Goal: Task Accomplishment & Management: Manage account settings

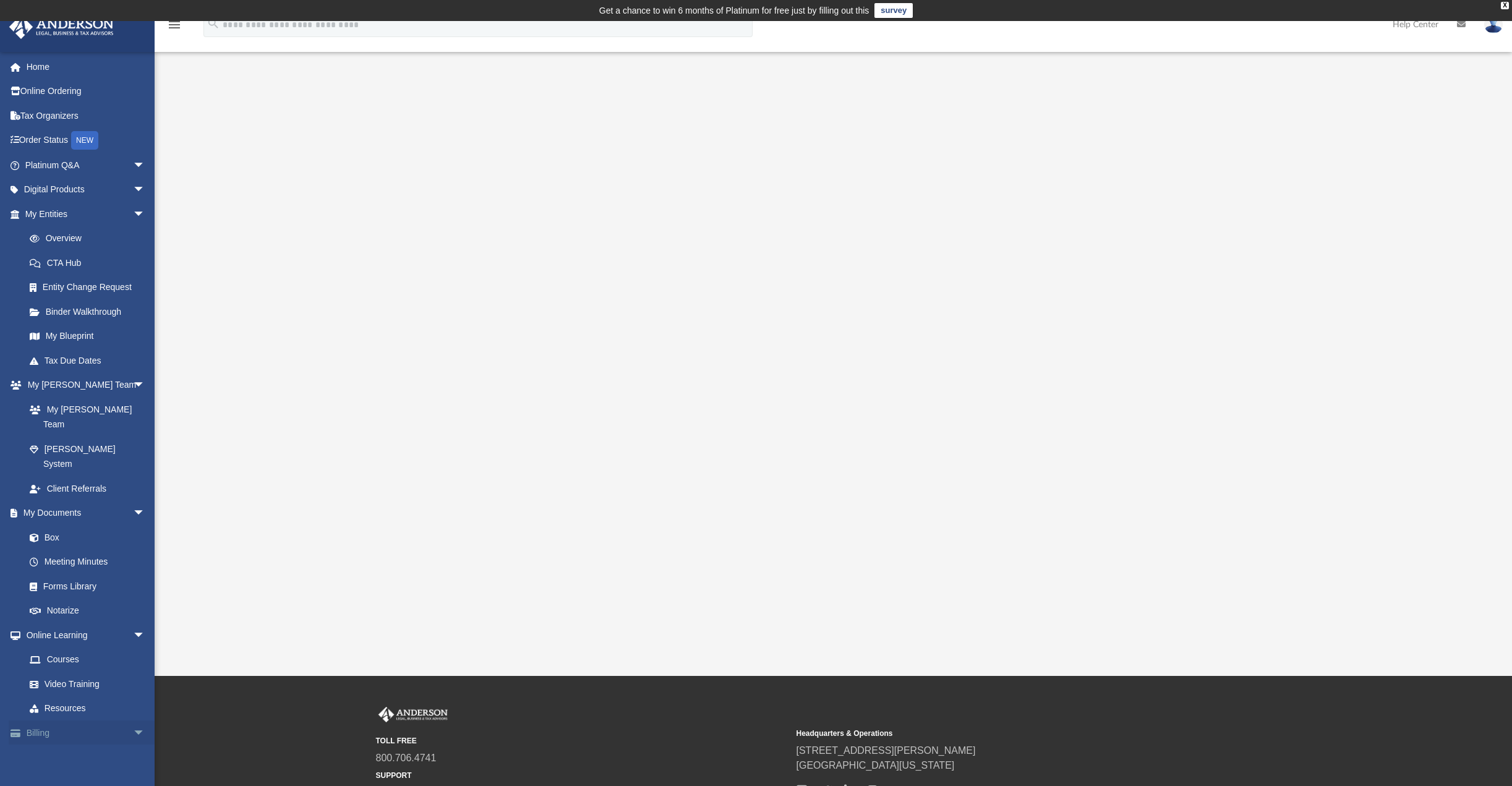
click at [79, 720] on link "Billing arrow_drop_down" at bounding box center [86, 733] width 155 height 25
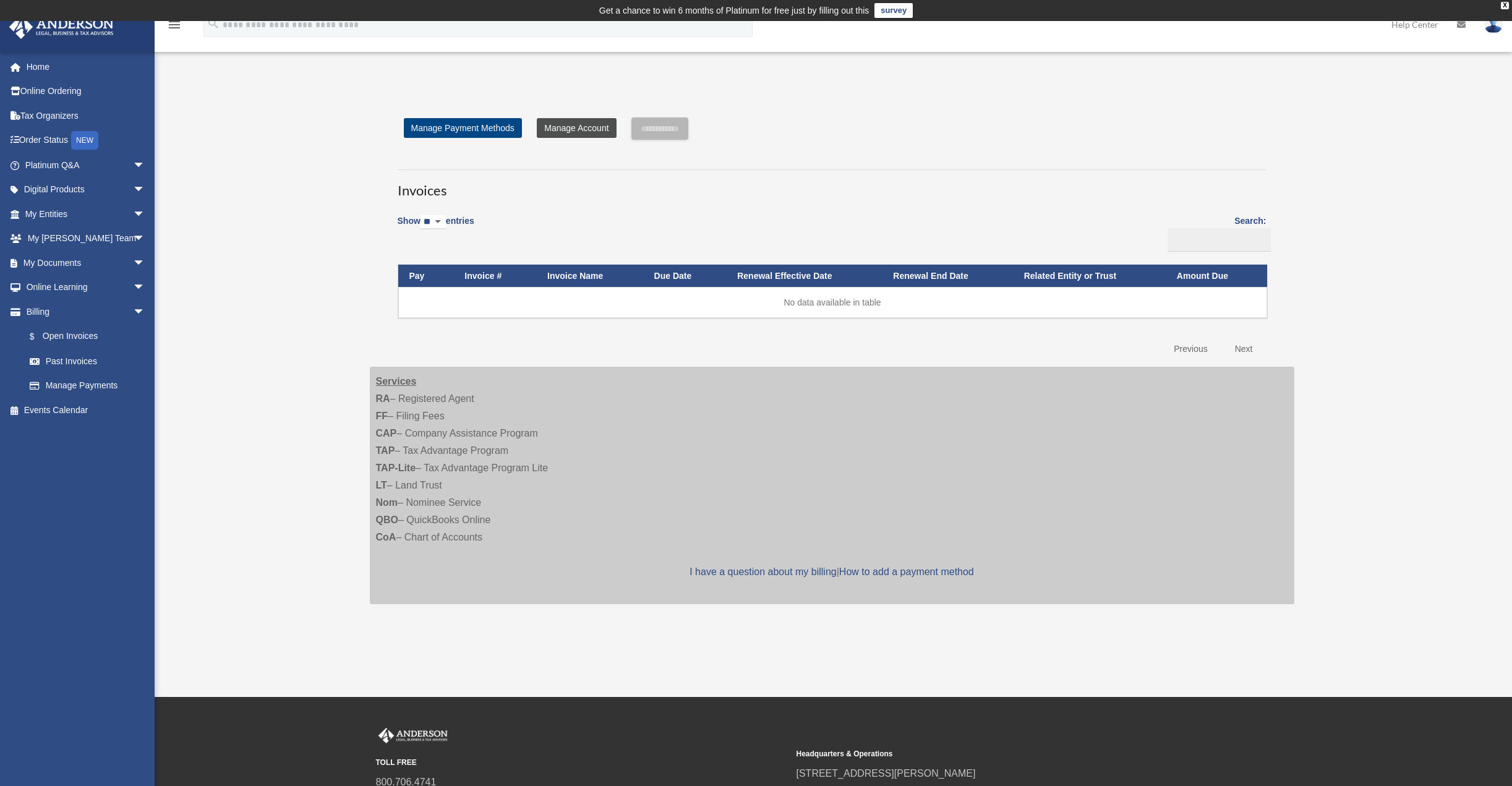
click at [576, 127] on link "Manage Account" at bounding box center [576, 128] width 79 height 20
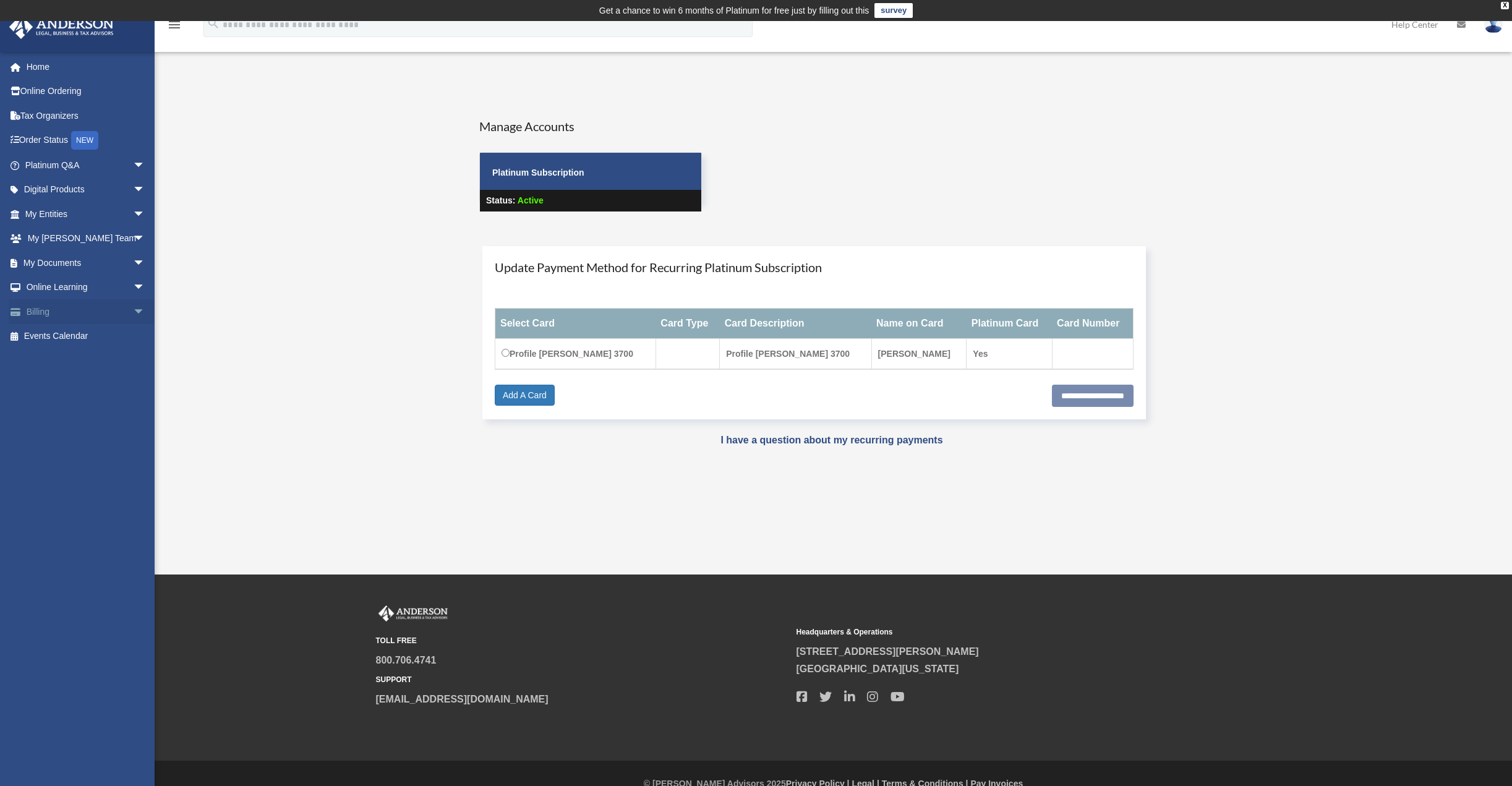
click at [47, 311] on link "Billing arrow_drop_down" at bounding box center [86, 311] width 155 height 25
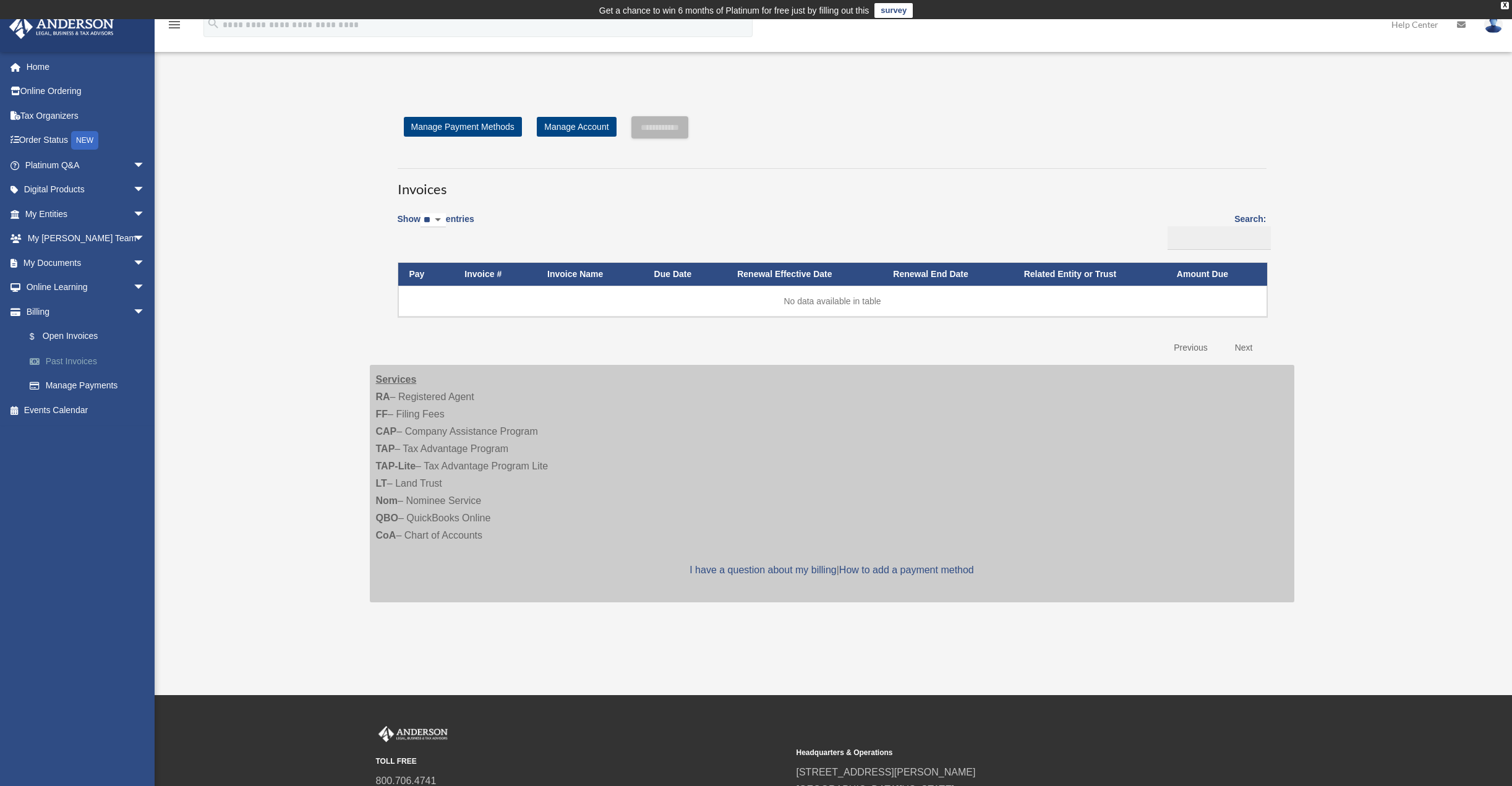
click at [68, 359] on link "Past Invoices" at bounding box center [90, 361] width 147 height 25
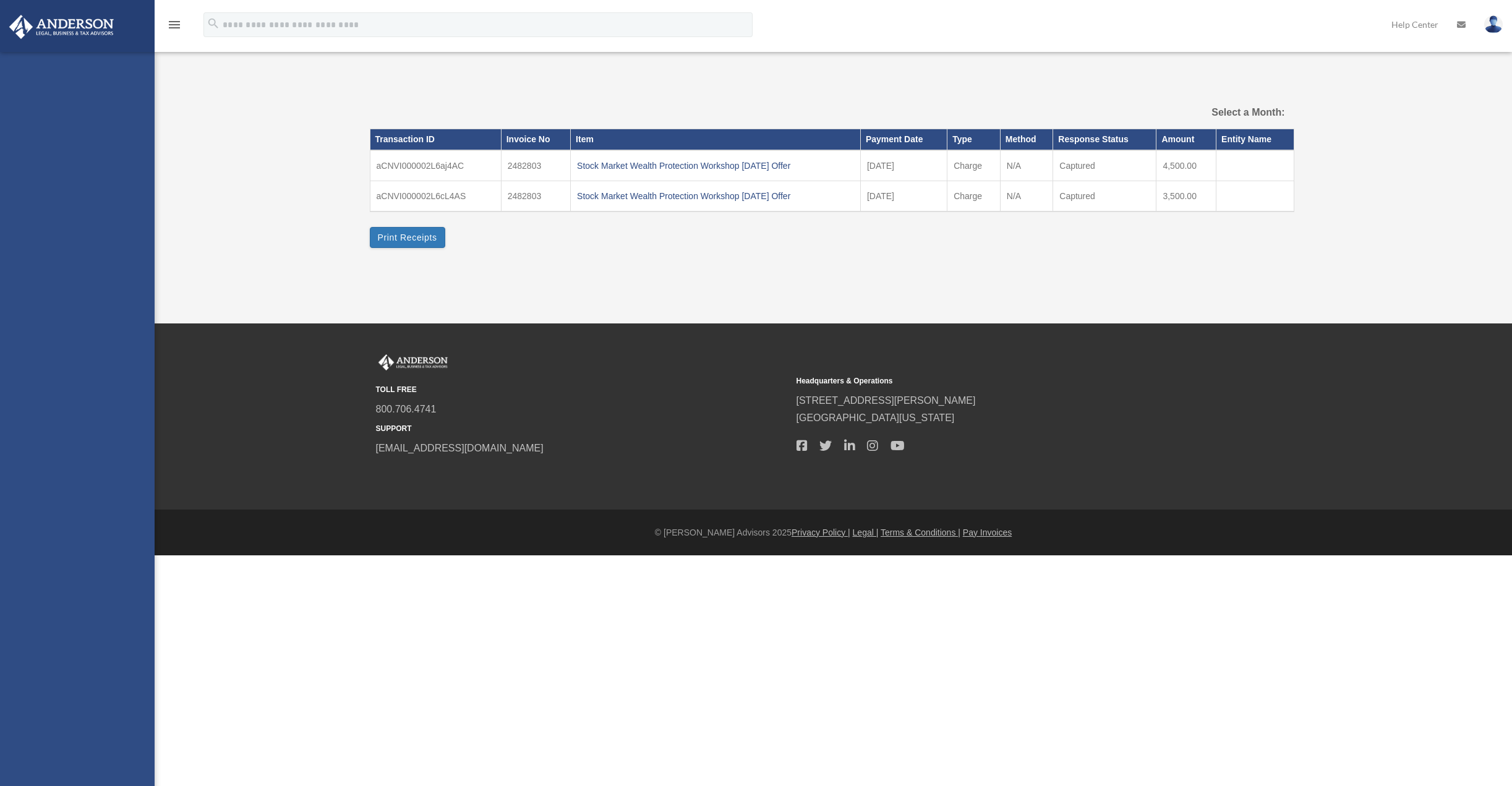
select select
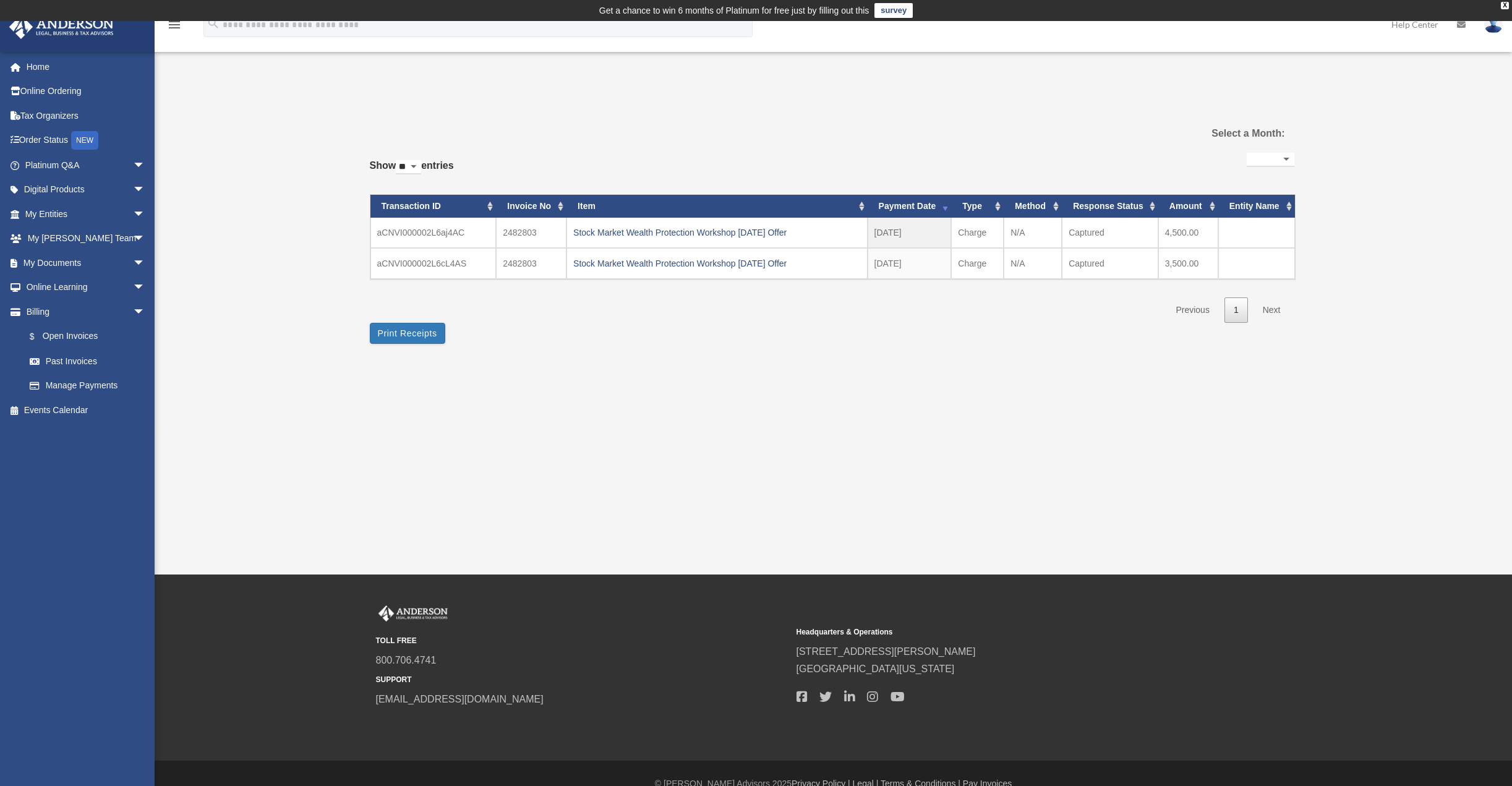
click at [594, 258] on div "Stock Market Wealth Protection Workshop [DATE] Offer" at bounding box center [718, 264] width 288 height 17
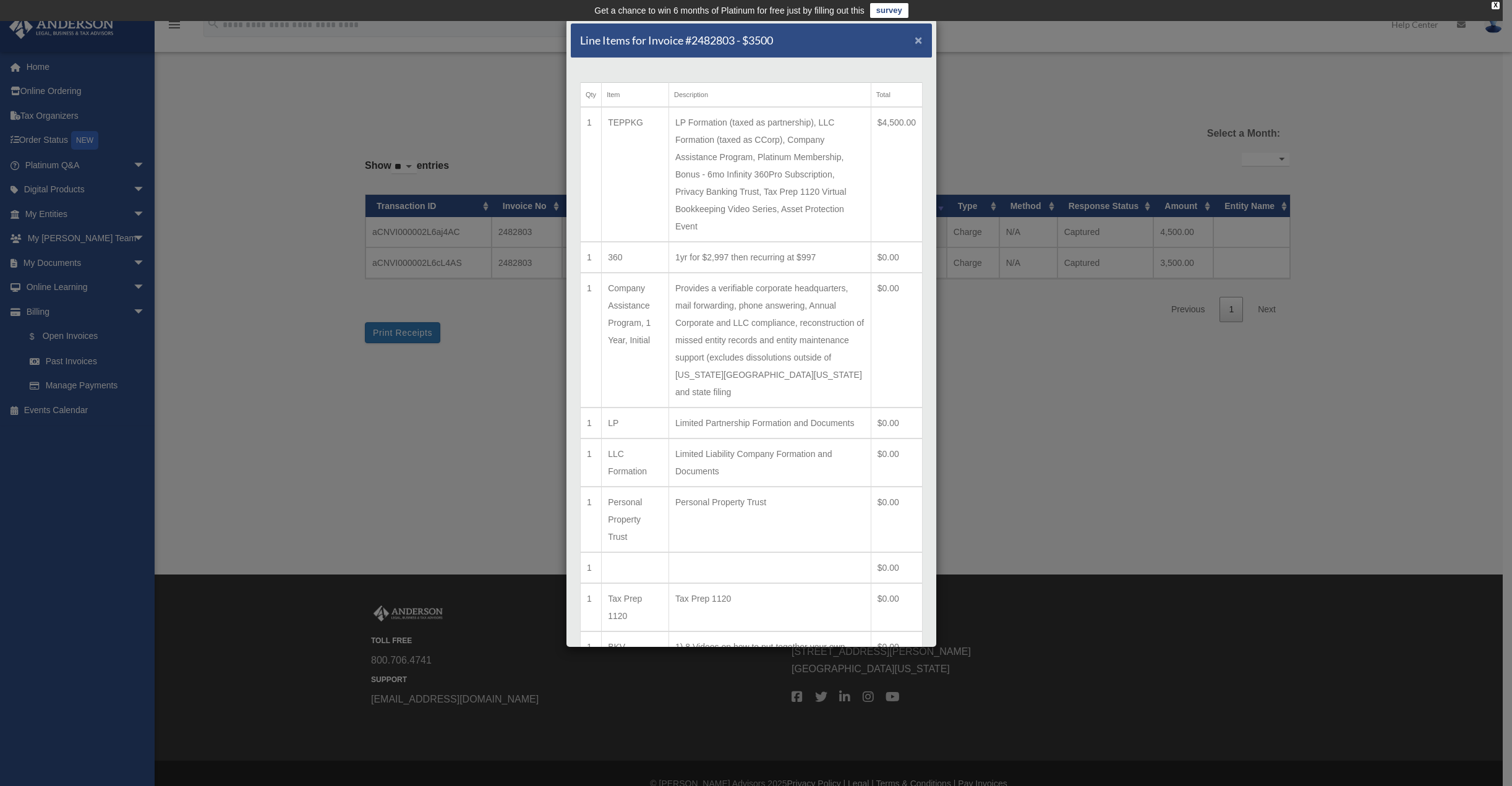
click at [915, 40] on span "×" at bounding box center [918, 40] width 8 height 14
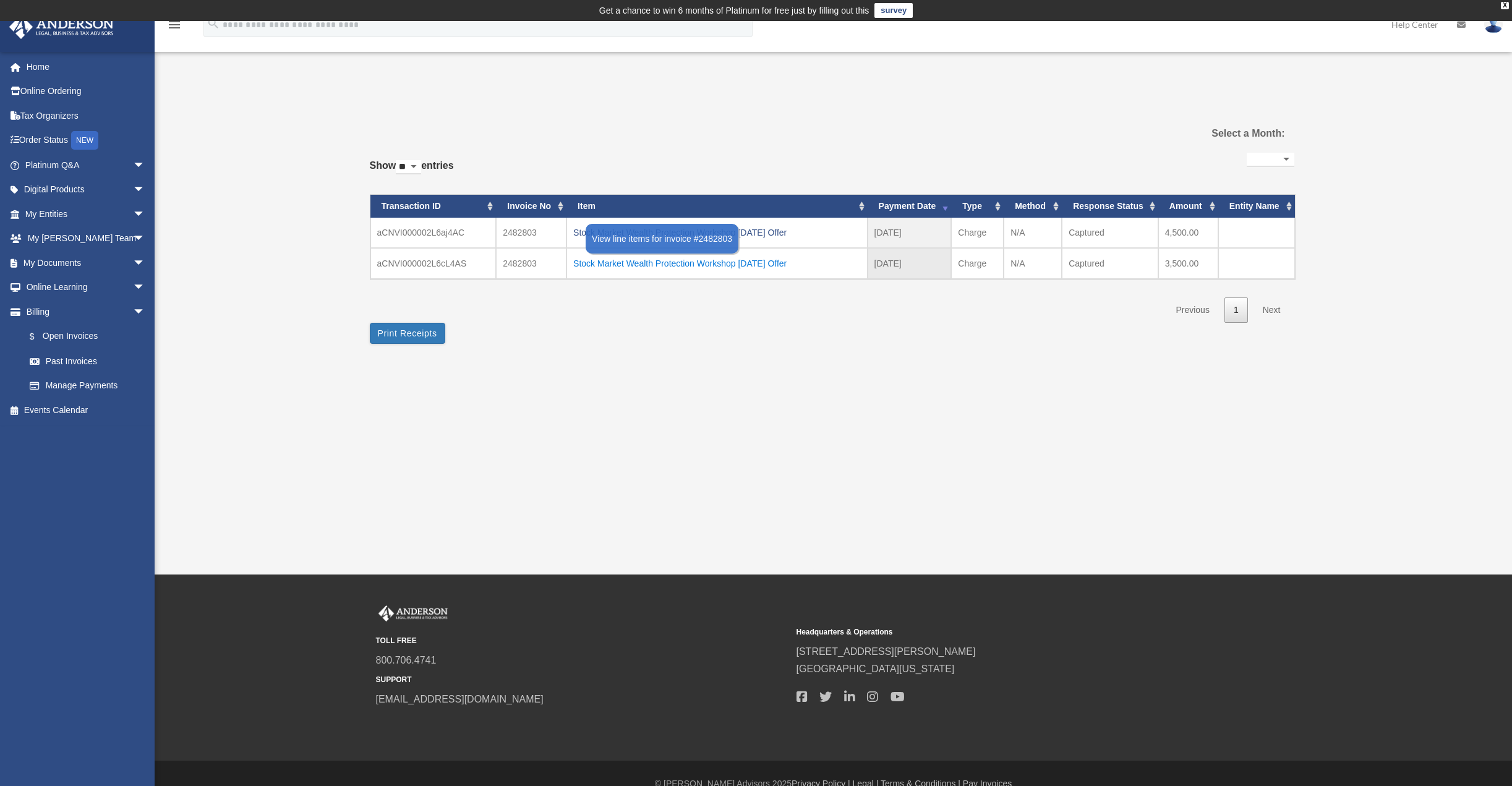
click at [673, 265] on div "Stock Market Wealth Protection Workshop [DATE] Offer" at bounding box center [718, 264] width 288 height 17
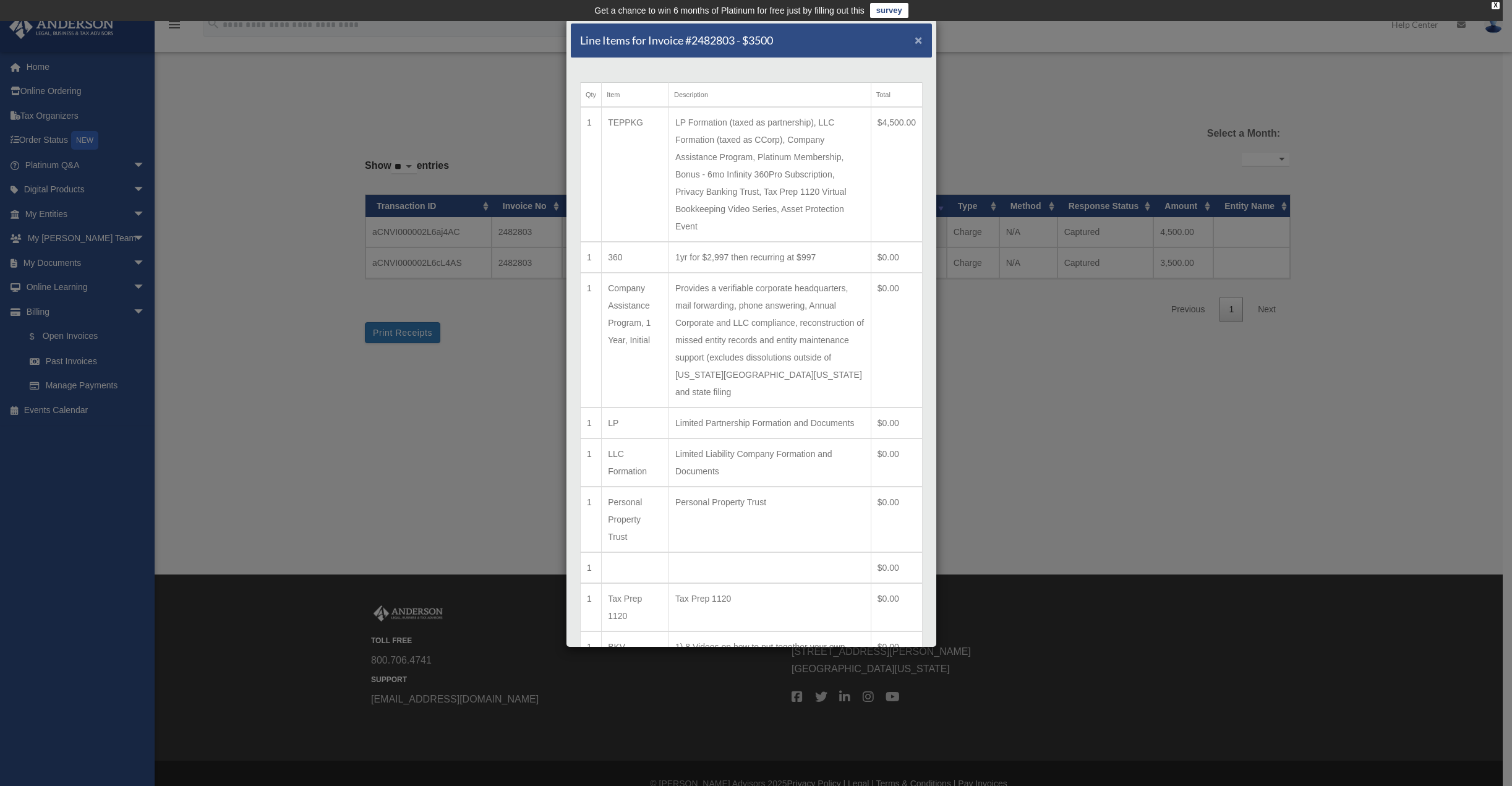
click at [915, 40] on span "×" at bounding box center [918, 40] width 8 height 14
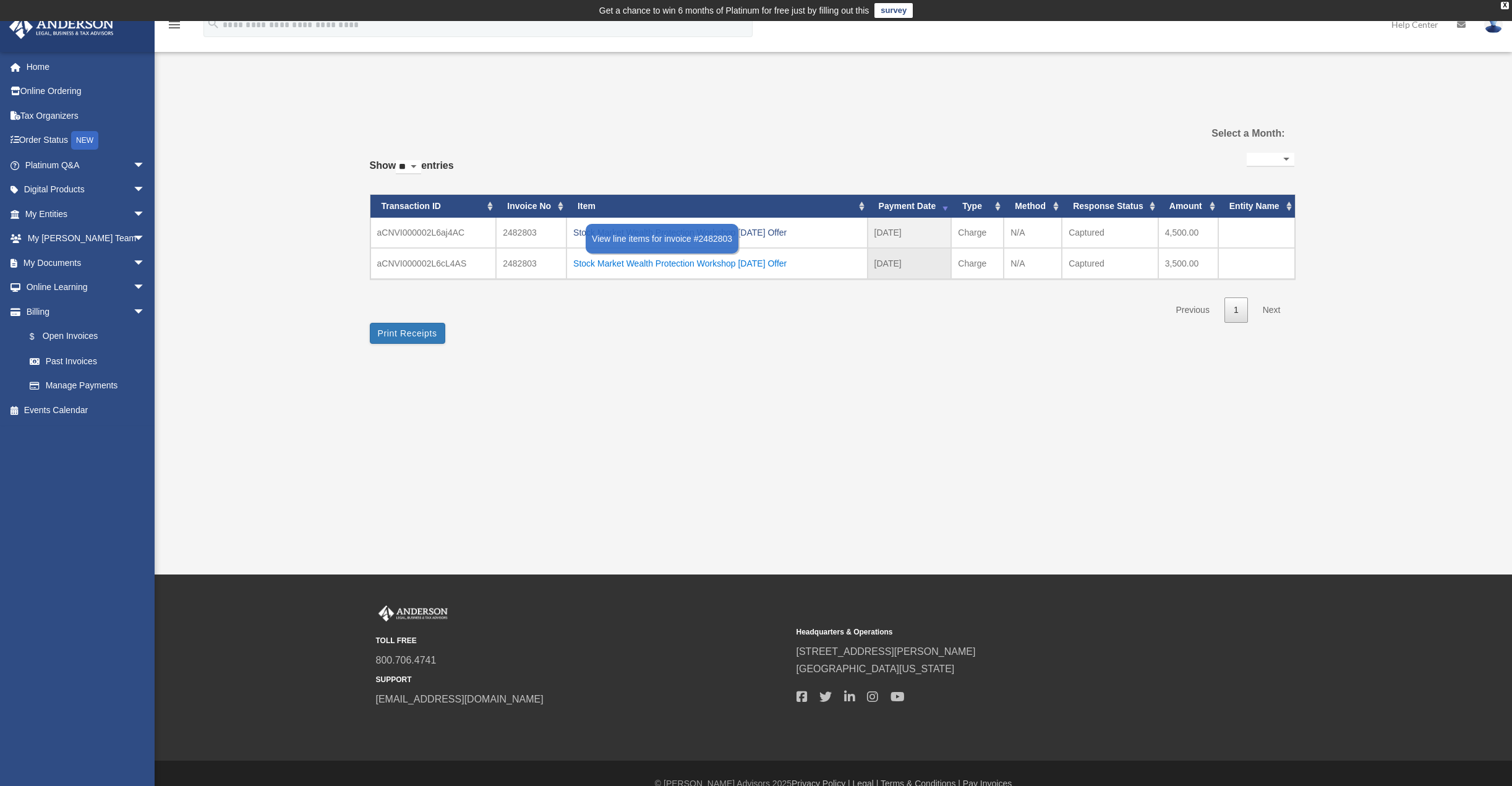
click at [710, 262] on div "Stock Market Wealth Protection Workshop [DATE] Offer" at bounding box center [718, 264] width 288 height 17
